Goal: Information Seeking & Learning: Find specific fact

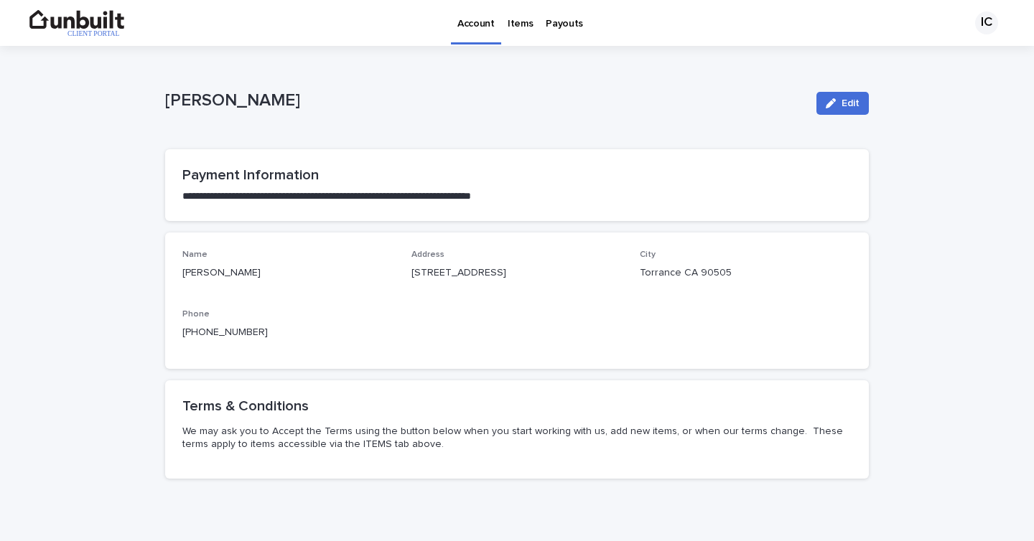
click at [523, 24] on p "Items" at bounding box center [520, 15] width 25 height 30
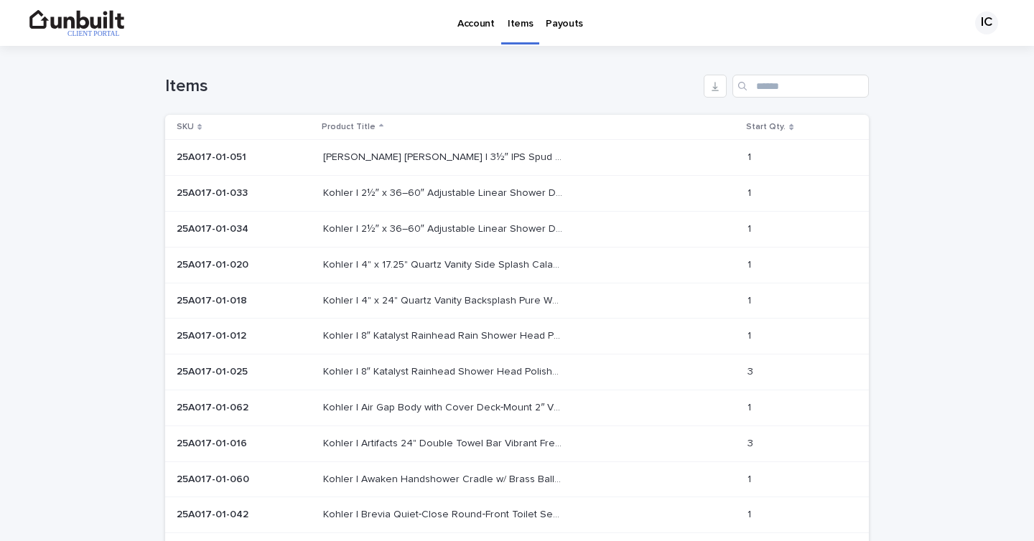
click at [467, 156] on p "Jones Stephens | 3½″ IPS Spud & 6″ Strainer Polished Brass" at bounding box center [444, 156] width 242 height 15
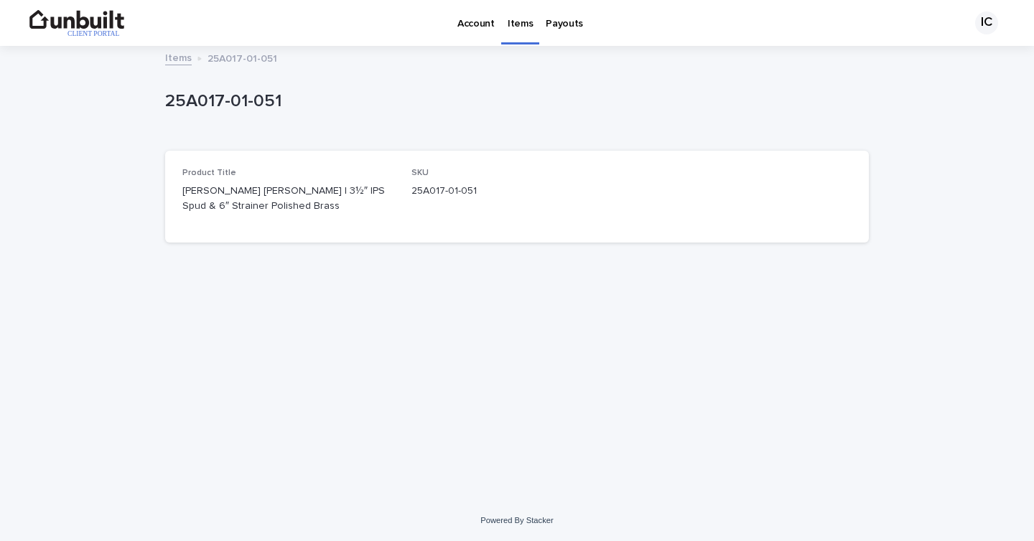
click at [471, 24] on p "Account" at bounding box center [475, 15] width 37 height 30
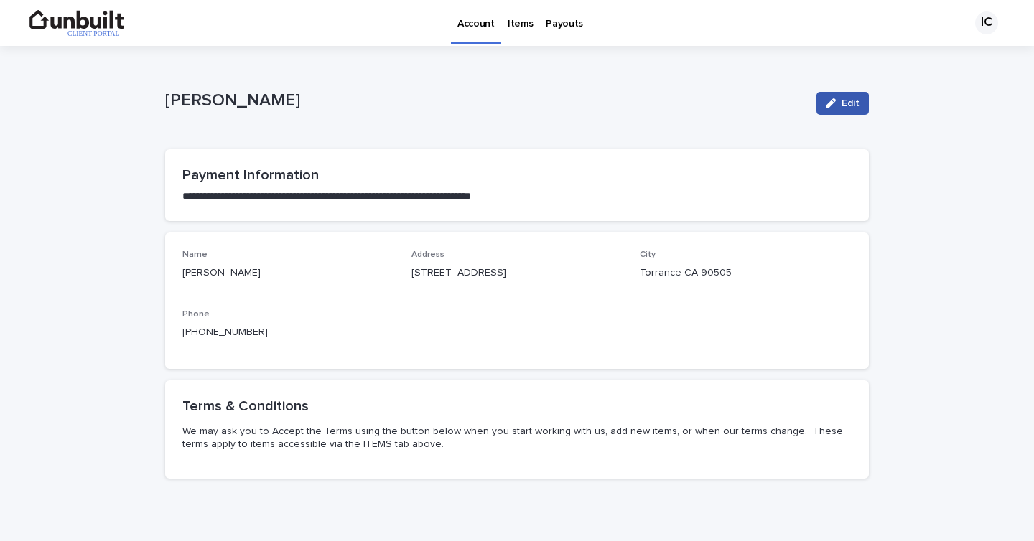
click at [847, 104] on span "Edit" at bounding box center [850, 103] width 18 height 10
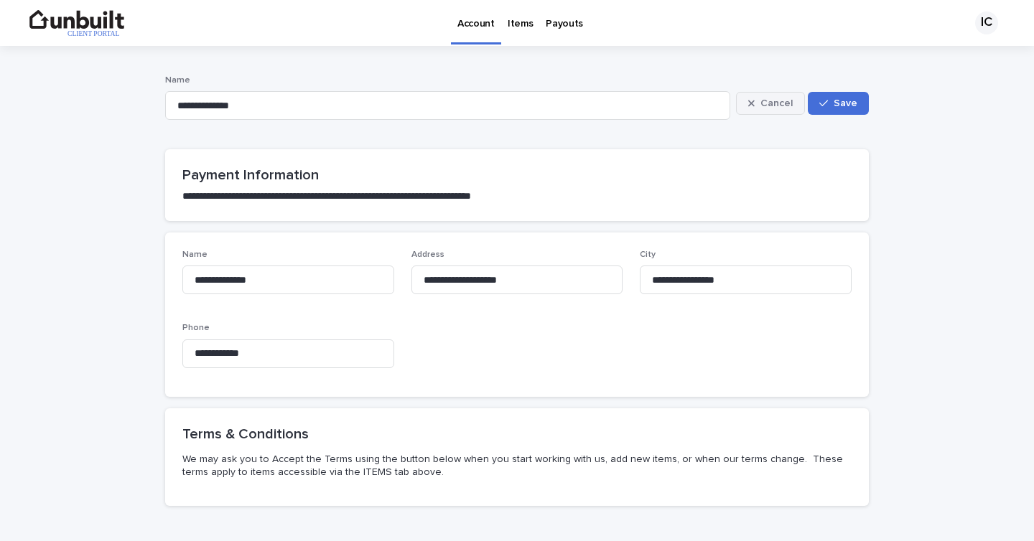
click at [782, 103] on span "Cancel" at bounding box center [776, 103] width 32 height 10
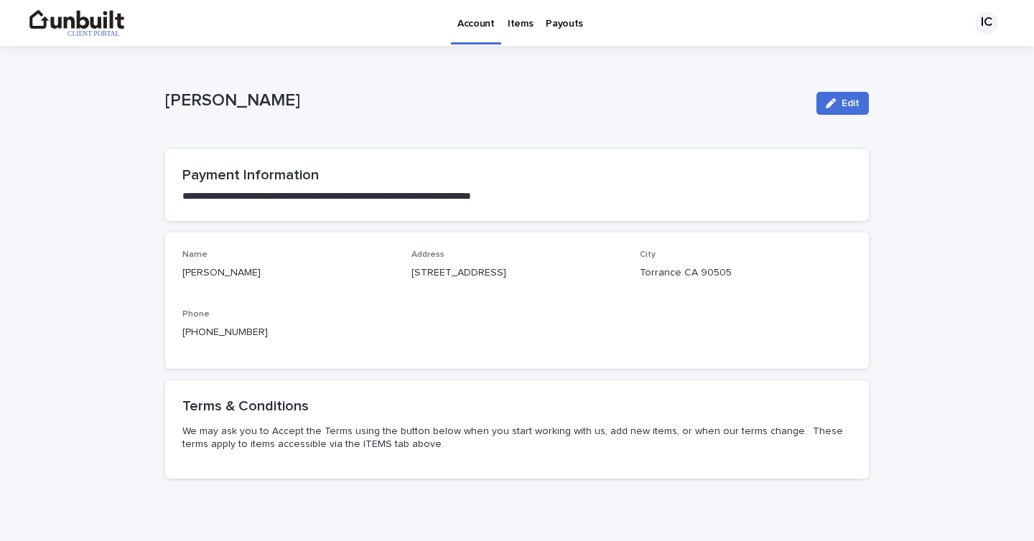
click at [520, 24] on p "Items" at bounding box center [520, 15] width 25 height 30
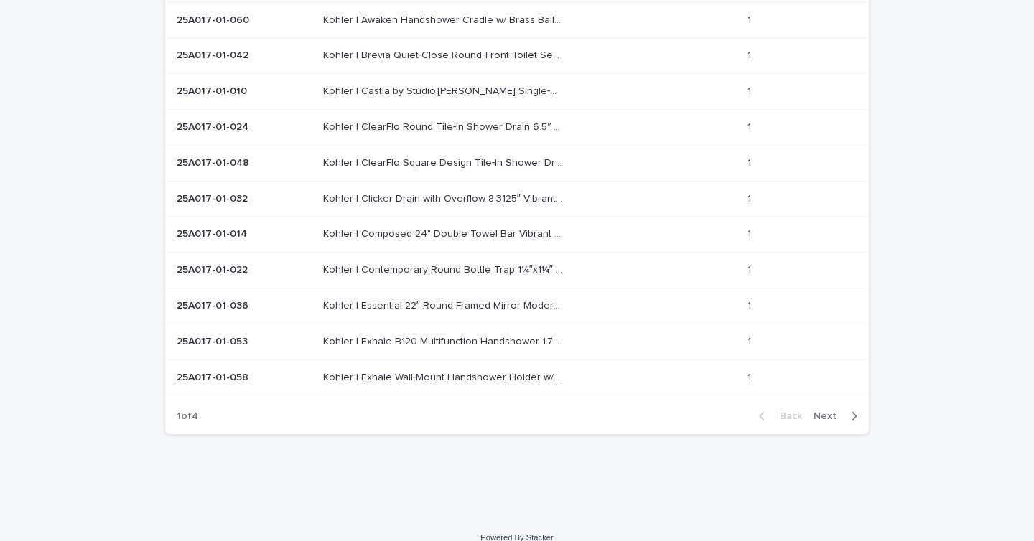
scroll to position [477, 0]
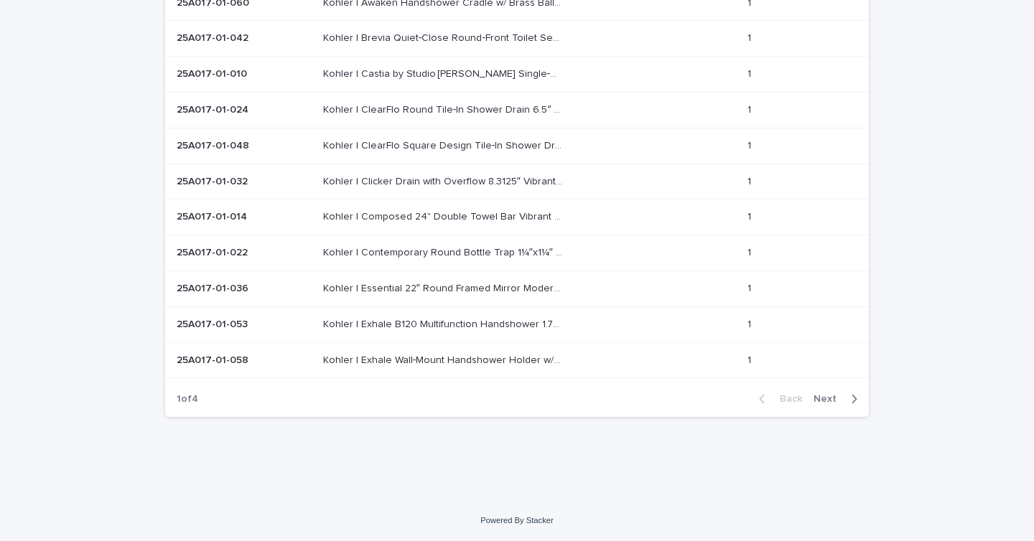
click at [841, 398] on span "Next" at bounding box center [829, 399] width 32 height 10
click at [846, 400] on div "button" at bounding box center [851, 399] width 12 height 13
click at [763, 400] on icon "button" at bounding box center [762, 399] width 6 height 13
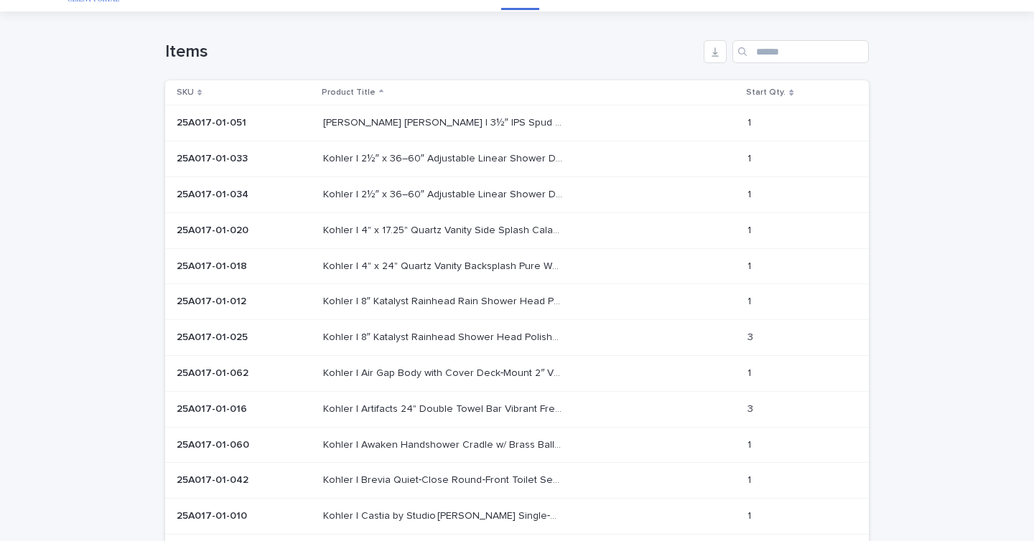
scroll to position [31, 0]
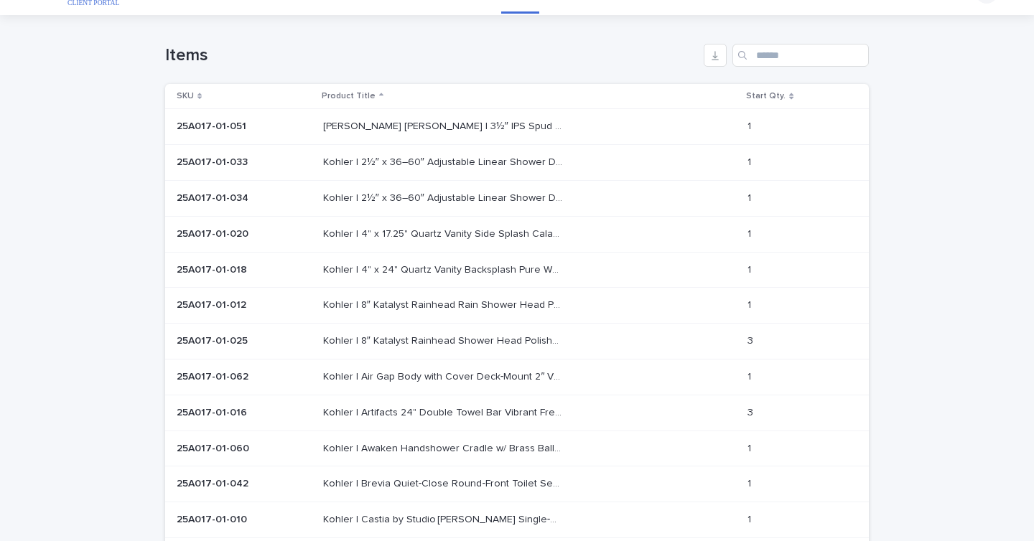
click at [337, 127] on p "[PERSON_NAME] [PERSON_NAME] | 3½″ IPS Spud & 6″ Strainer Polished Brass" at bounding box center [444, 125] width 242 height 15
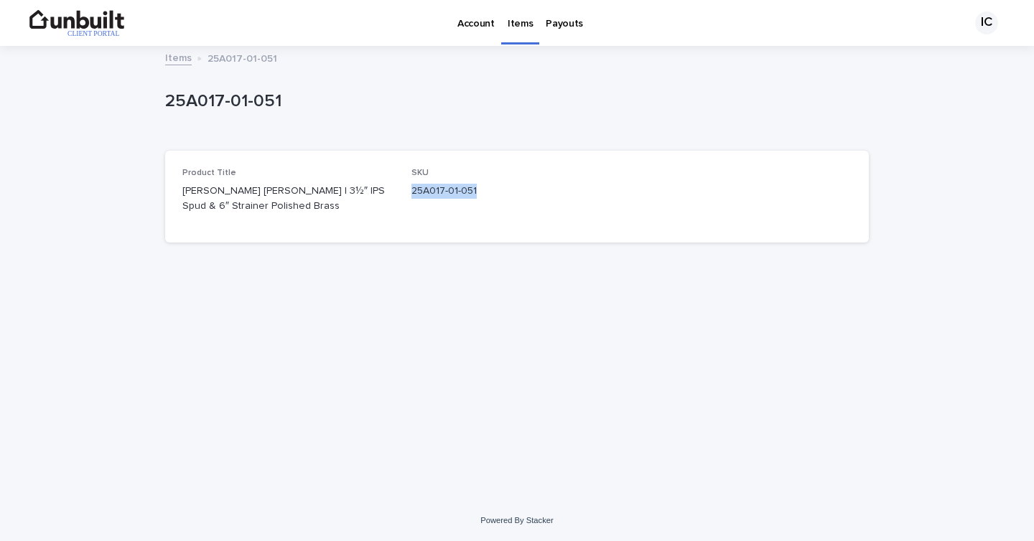
drag, startPoint x: 411, startPoint y: 190, endPoint x: 480, endPoint y: 190, distance: 68.2
click at [480, 190] on p "25A017-01-051" at bounding box center [517, 191] width 212 height 15
copy p "25A017-01-051"
click at [556, 25] on p "Payouts" at bounding box center [564, 15] width 37 height 30
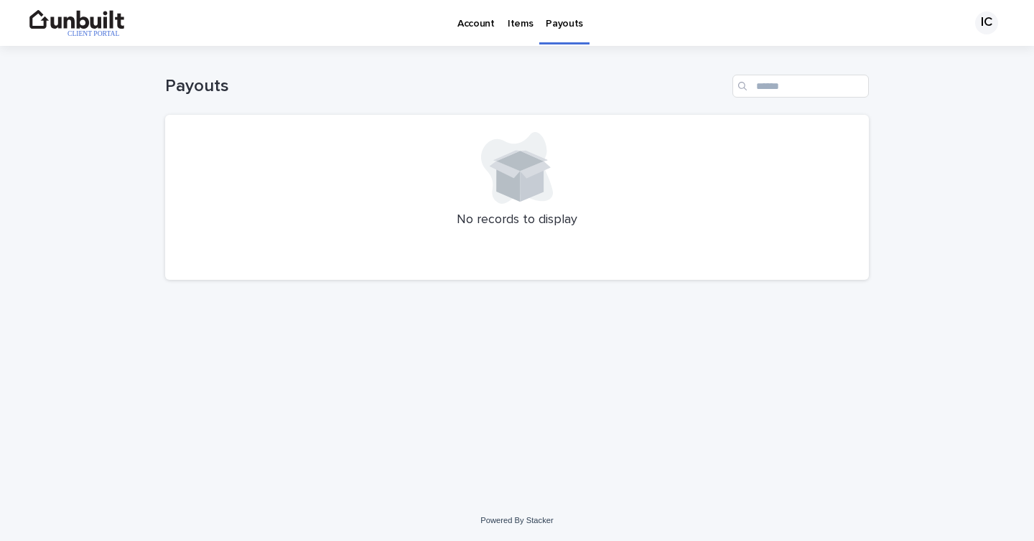
click at [518, 26] on p "Items" at bounding box center [520, 15] width 25 height 30
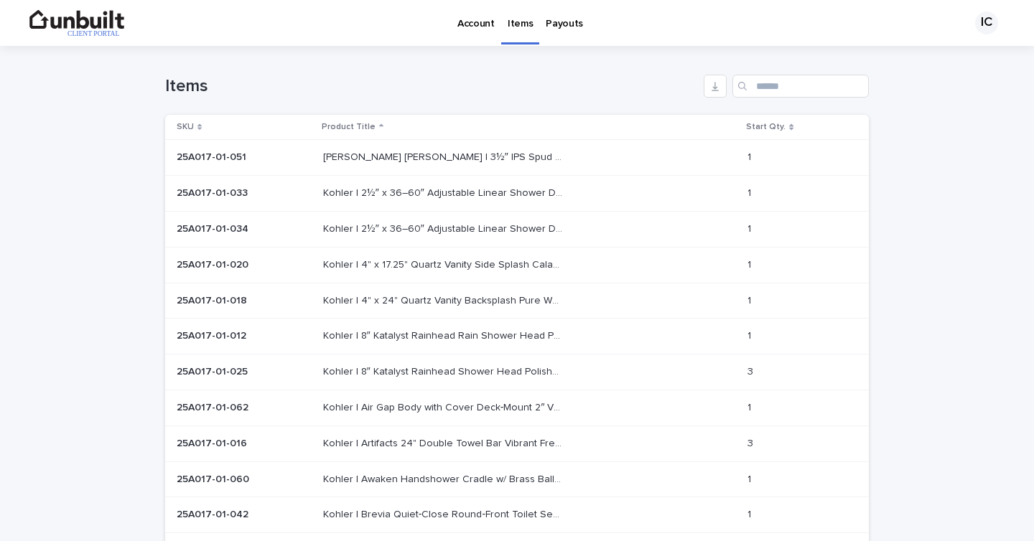
click at [474, 27] on p "Account" at bounding box center [475, 15] width 37 height 30
